Goal: Browse casually

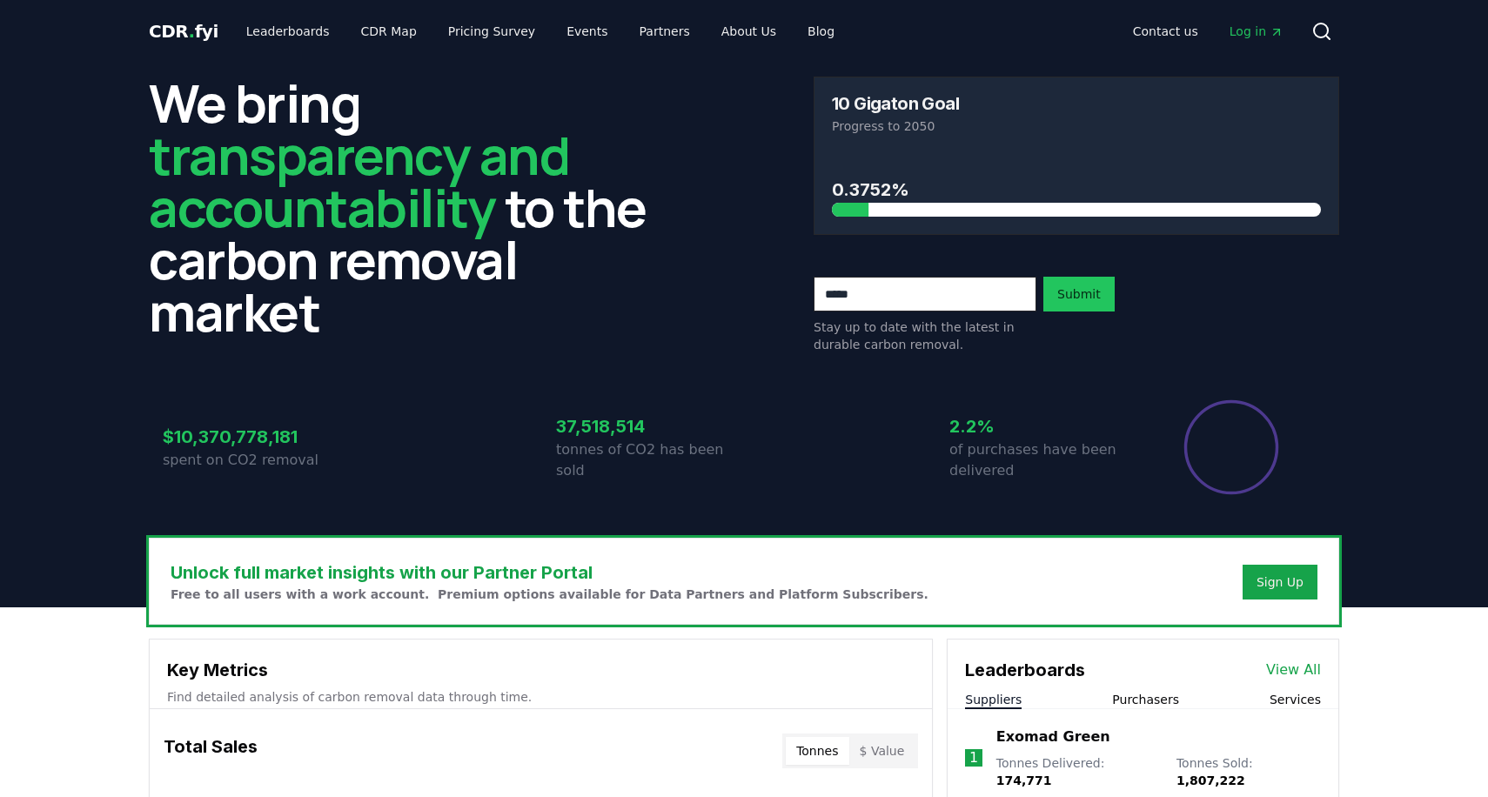
scroll to position [332, 0]
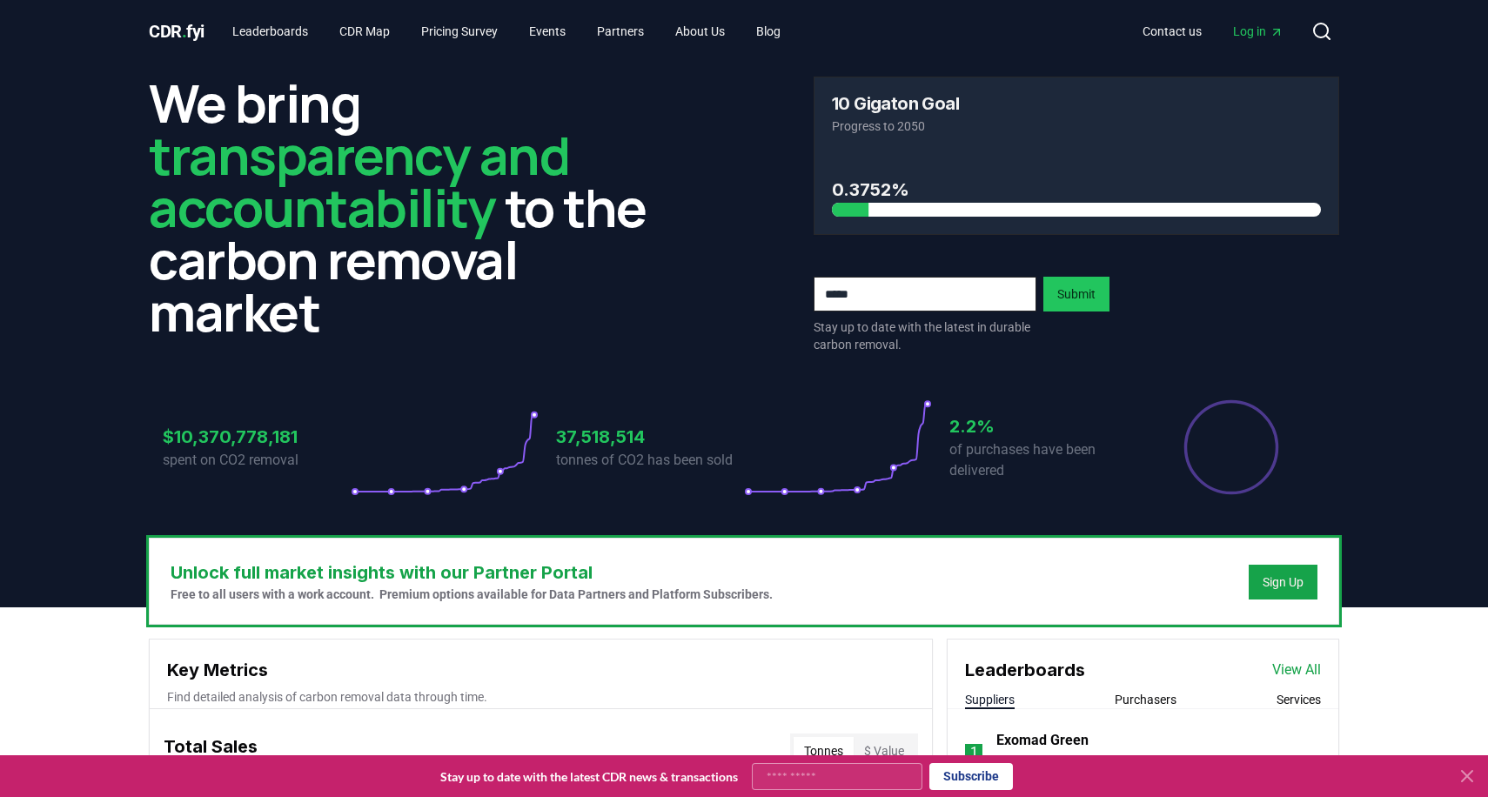
click at [1465, 774] on icon at bounding box center [1467, 776] width 10 height 10
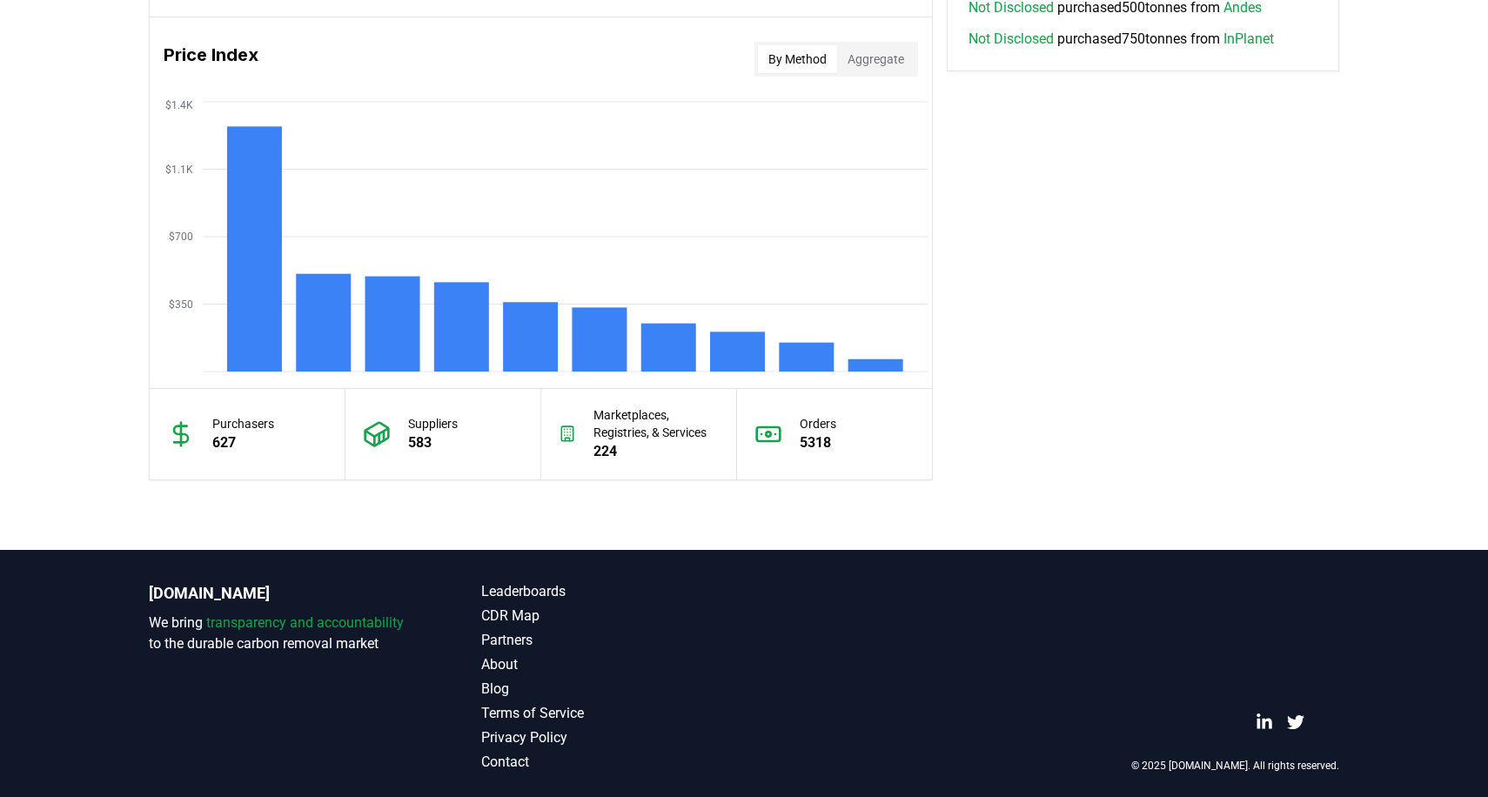
scroll to position [1440, 0]
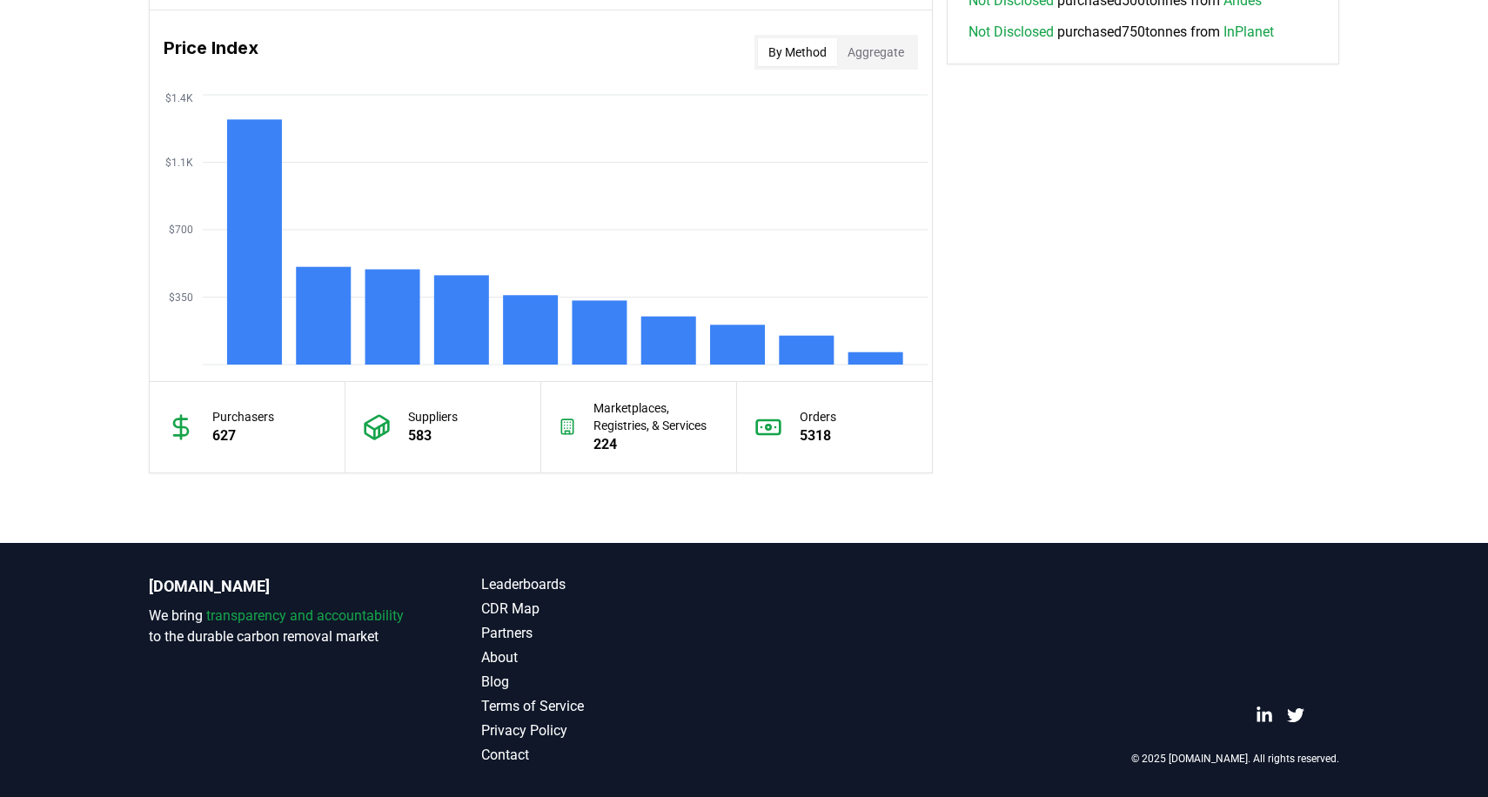
click at [595, 446] on p "224" at bounding box center [656, 444] width 124 height 21
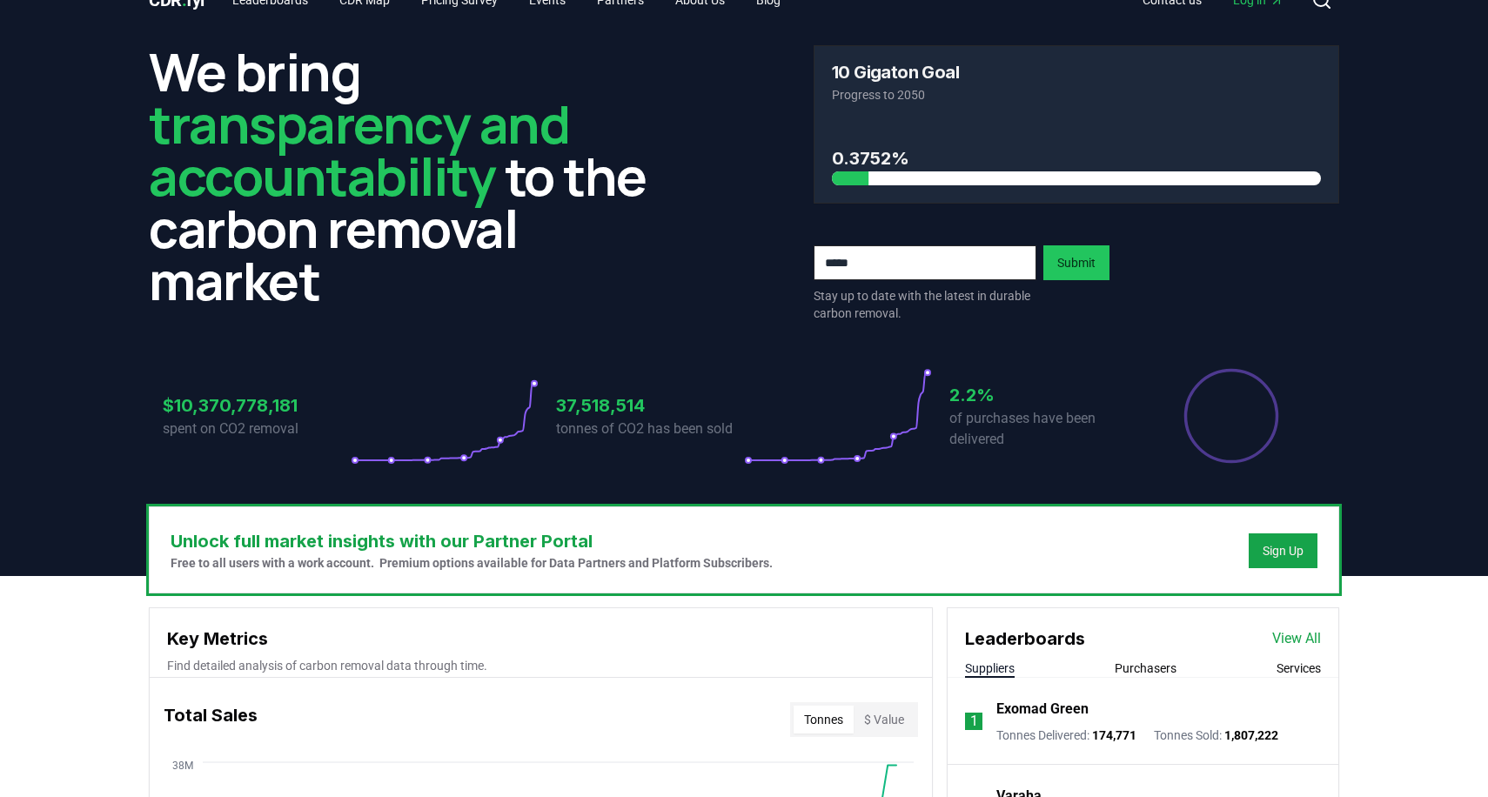
scroll to position [30, 0]
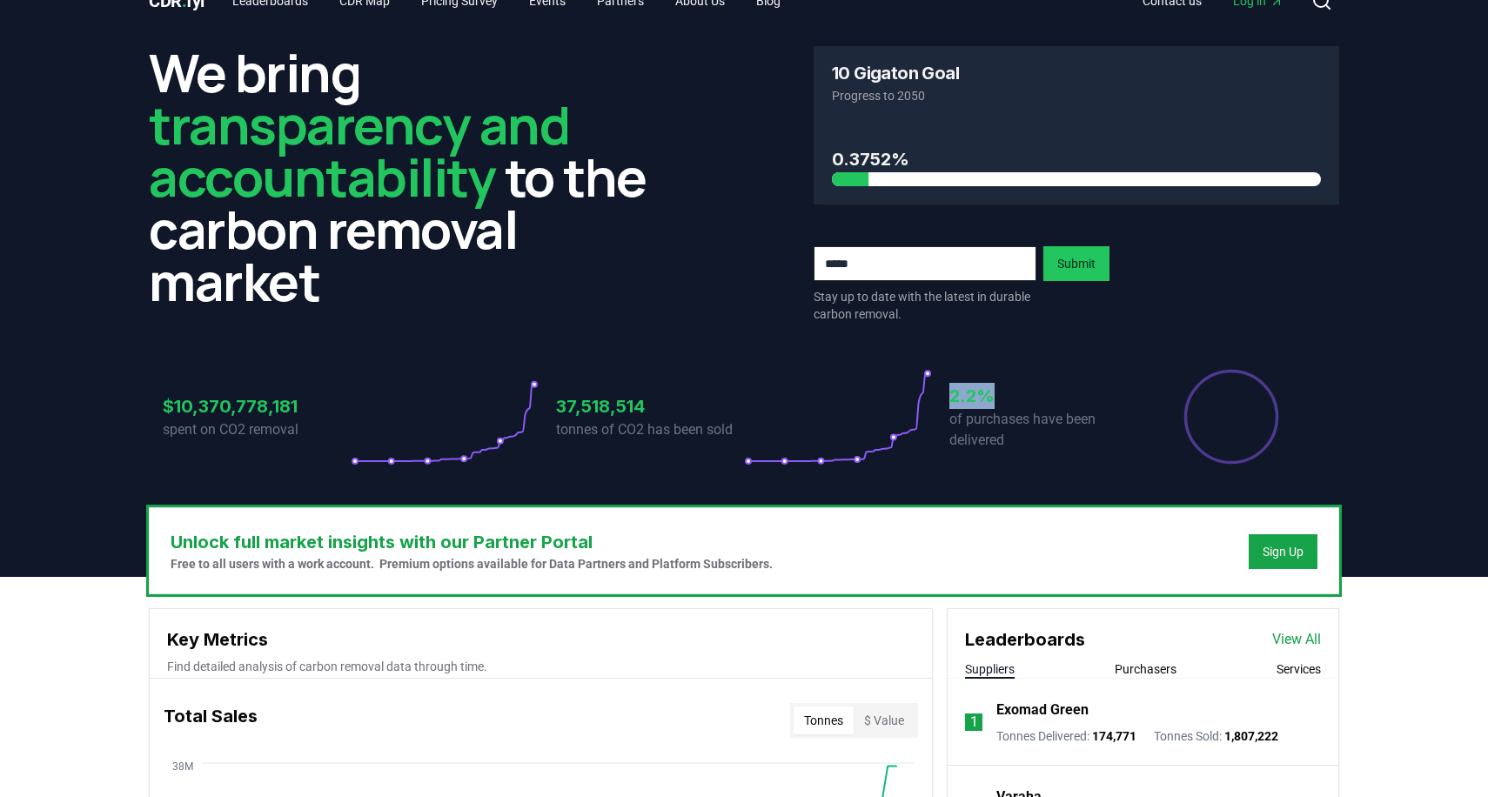
drag, startPoint x: 991, startPoint y: 394, endPoint x: 880, endPoint y: 394, distance: 111.4
click at [880, 394] on div "$10,370,778,181 spent on CO2 removal 37,518,514 tonnes of CO2 has been sold 2.2…" at bounding box center [744, 416] width 1163 height 97
